Goal: Find specific page/section: Find specific page/section

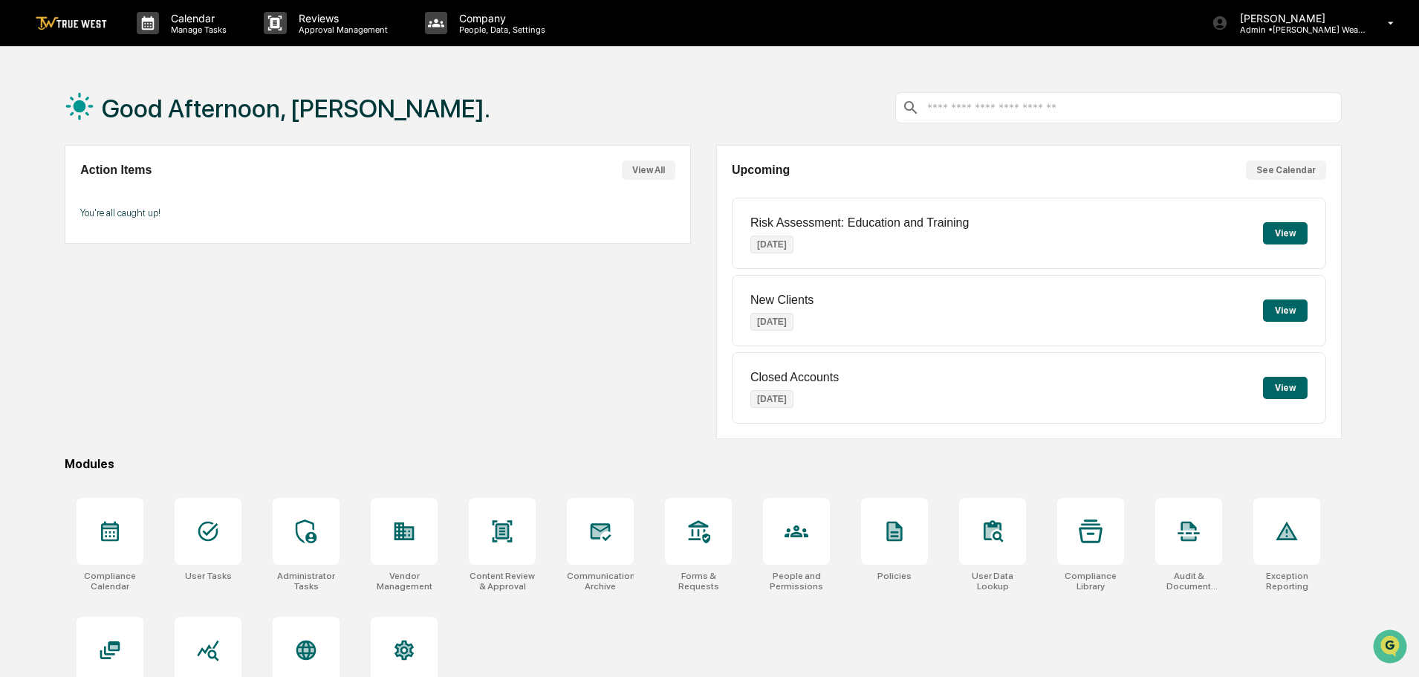
click at [1281, 225] on button "View" at bounding box center [1285, 233] width 45 height 22
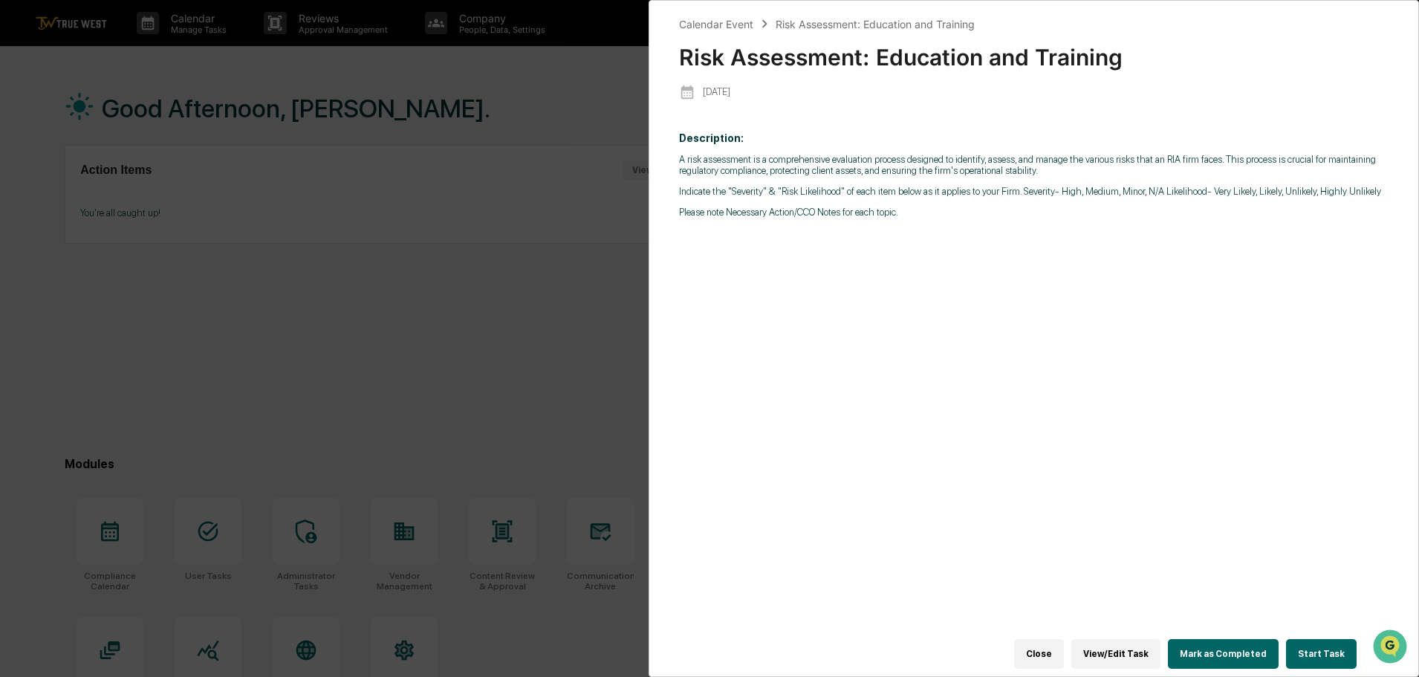
drag, startPoint x: 1041, startPoint y: 643, endPoint x: 1054, endPoint y: 634, distance: 15.0
click at [1041, 643] on button "Close" at bounding box center [1039, 654] width 50 height 30
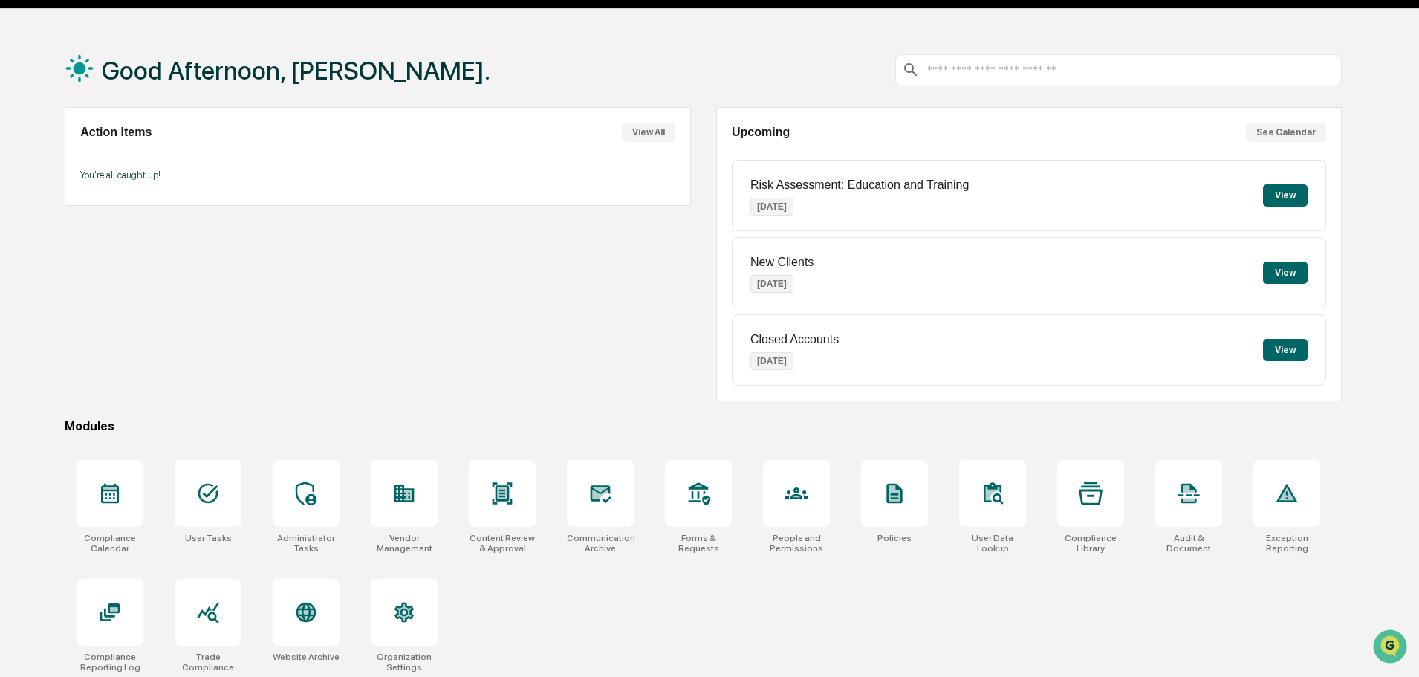
scroll to position [71, 0]
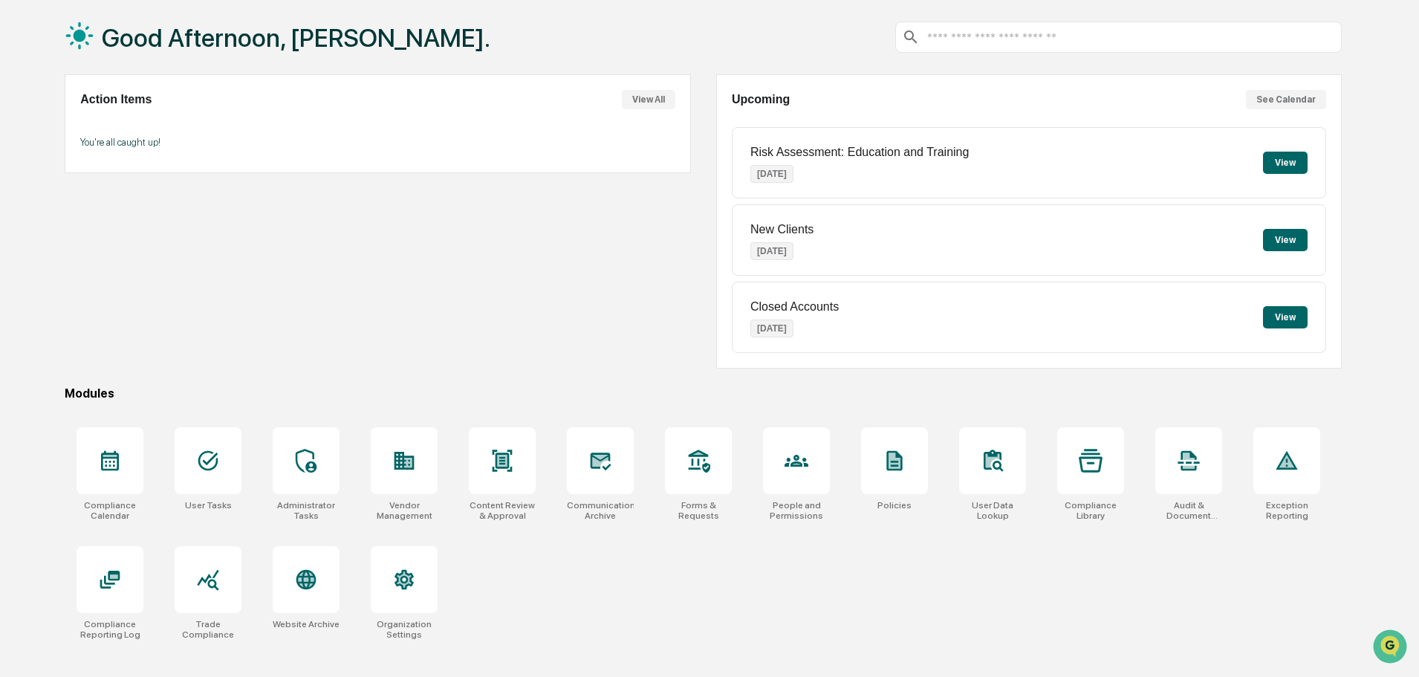
click at [236, 475] on div at bounding box center [208, 460] width 67 height 67
click at [309, 458] on icon at bounding box center [306, 461] width 24 height 24
